Goal: Register for event/course

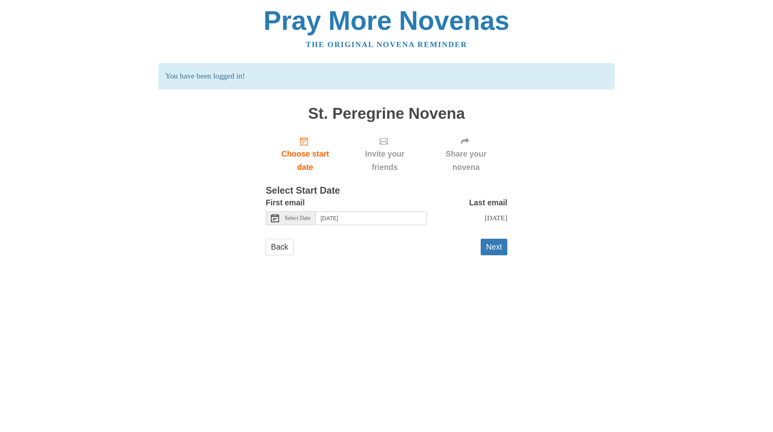
click at [274, 219] on icon at bounding box center [275, 218] width 8 height 8
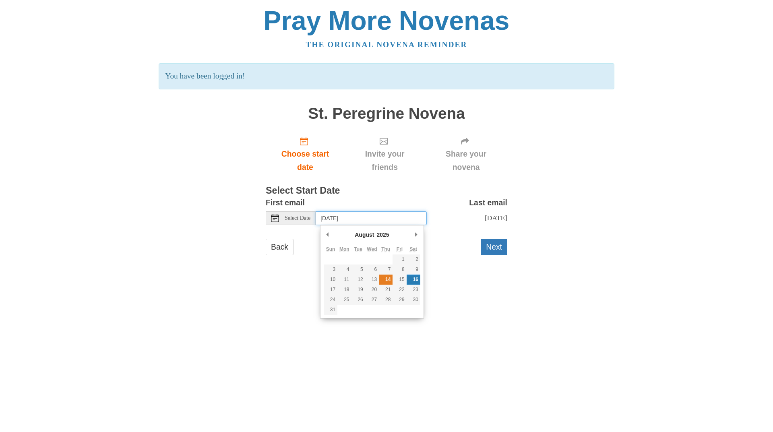
type input "Thursday, August 14th"
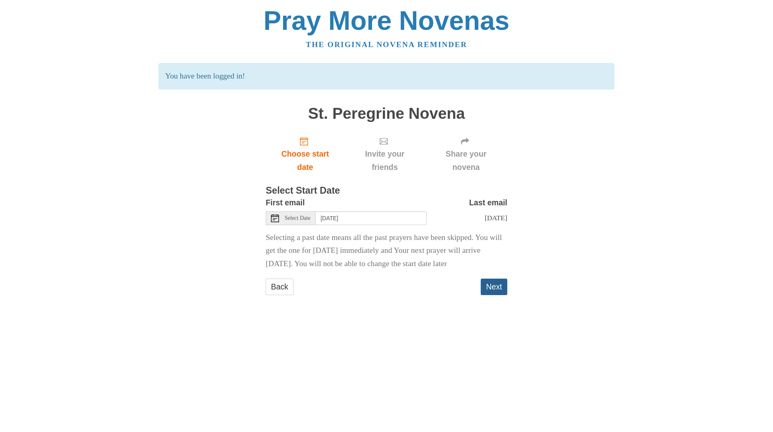
click at [492, 295] on button "Next" at bounding box center [494, 287] width 27 height 17
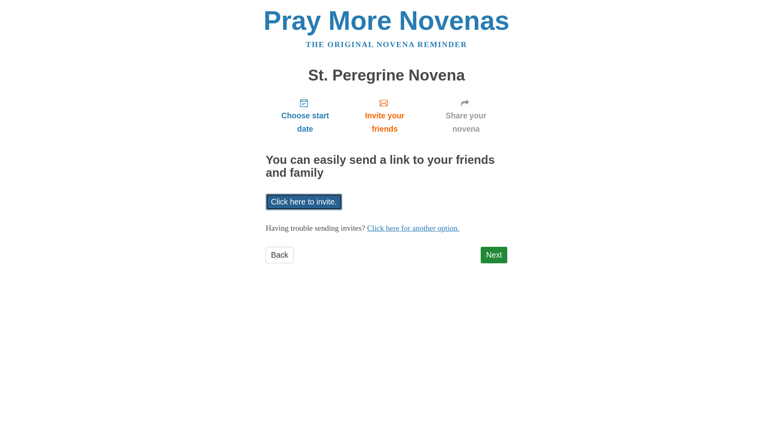
click at [318, 199] on link "Click here to invite." at bounding box center [304, 202] width 77 height 17
click at [489, 251] on link "Next" at bounding box center [494, 255] width 27 height 17
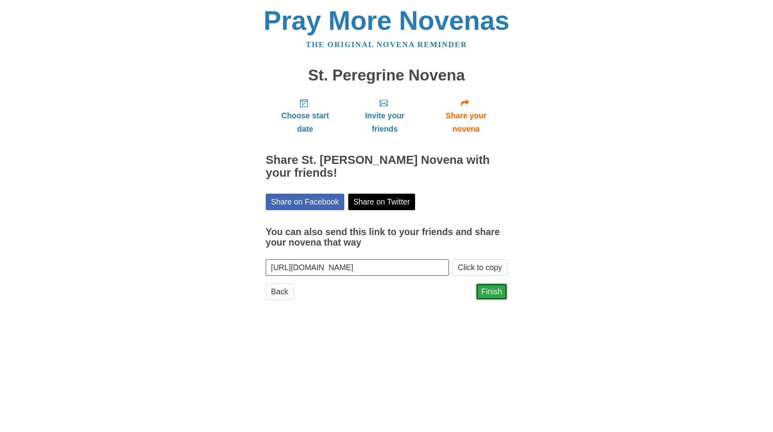
click at [496, 290] on link "Finish" at bounding box center [491, 291] width 31 height 17
